Goal: Information Seeking & Learning: Learn about a topic

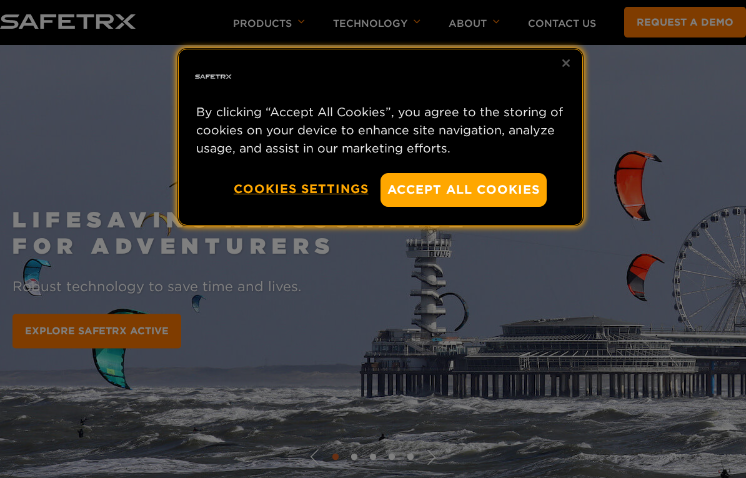
click at [482, 216] on div "Accept All Cookies" at bounding box center [473, 194] width 184 height 43
click at [484, 206] on div "Accept All Cookies" at bounding box center [473, 194] width 184 height 43
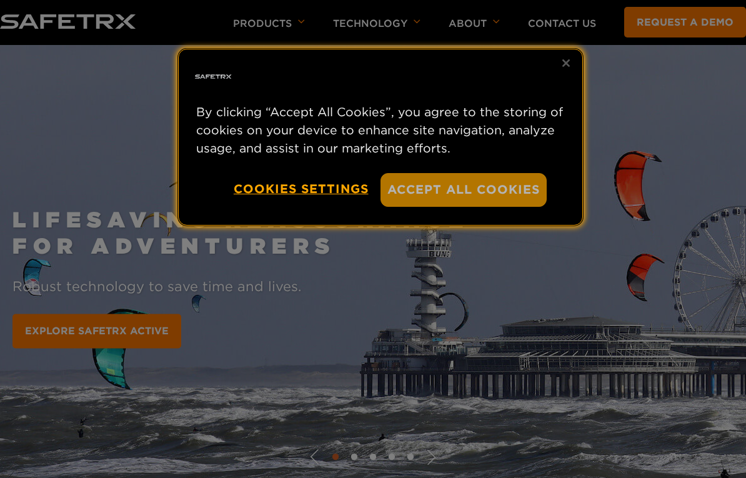
click at [487, 191] on button "Accept All Cookies" at bounding box center [464, 189] width 166 height 33
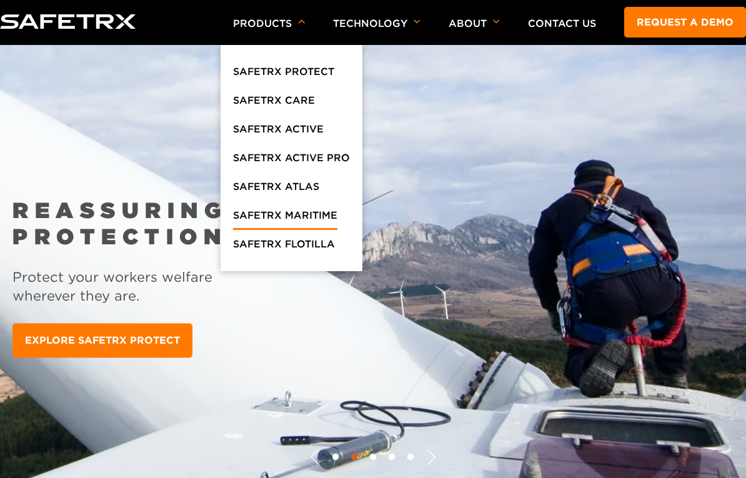
click at [293, 208] on link "SafeTrx Maritime" at bounding box center [285, 218] width 104 height 22
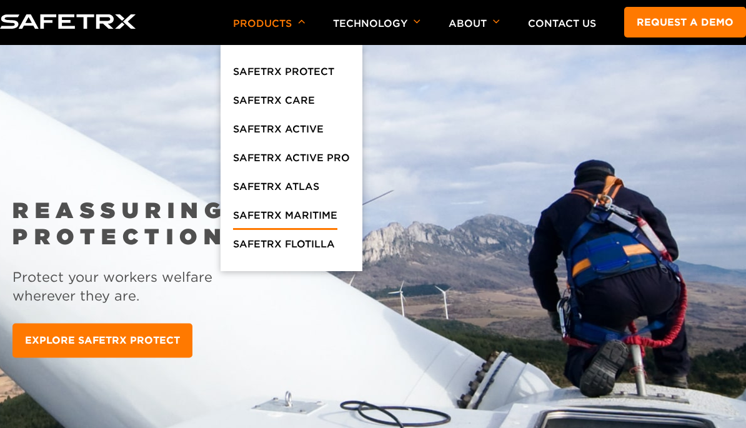
scroll to position [50, 0]
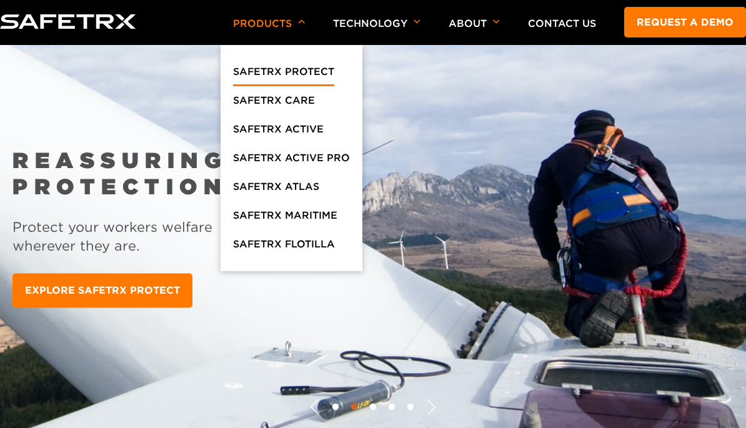
click at [303, 73] on link "SafeTrx Protect" at bounding box center [283, 75] width 101 height 22
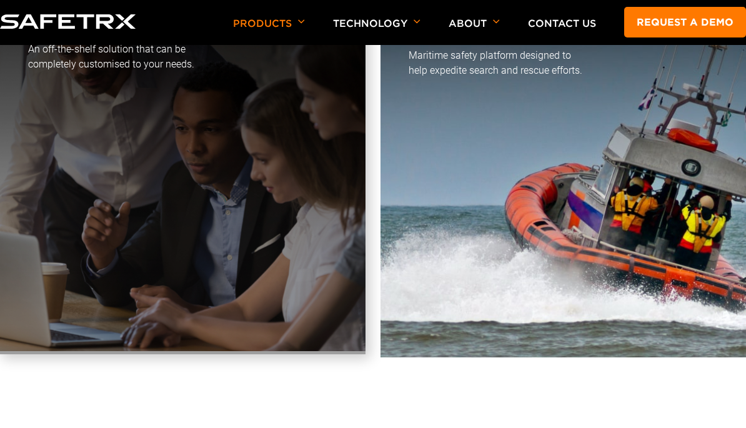
scroll to position [3515, 0]
